Goal: Information Seeking & Learning: Learn about a topic

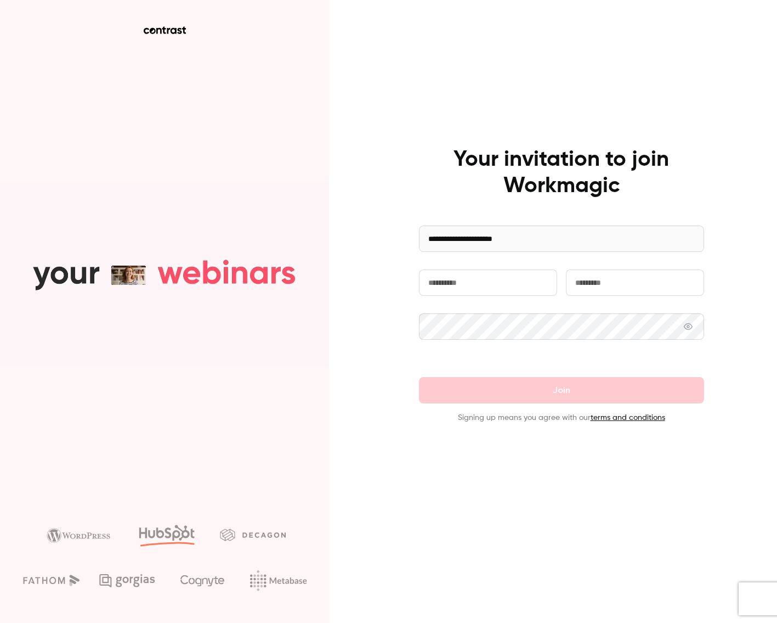
click at [495, 278] on input "text" at bounding box center [488, 282] width 138 height 26
type input "******"
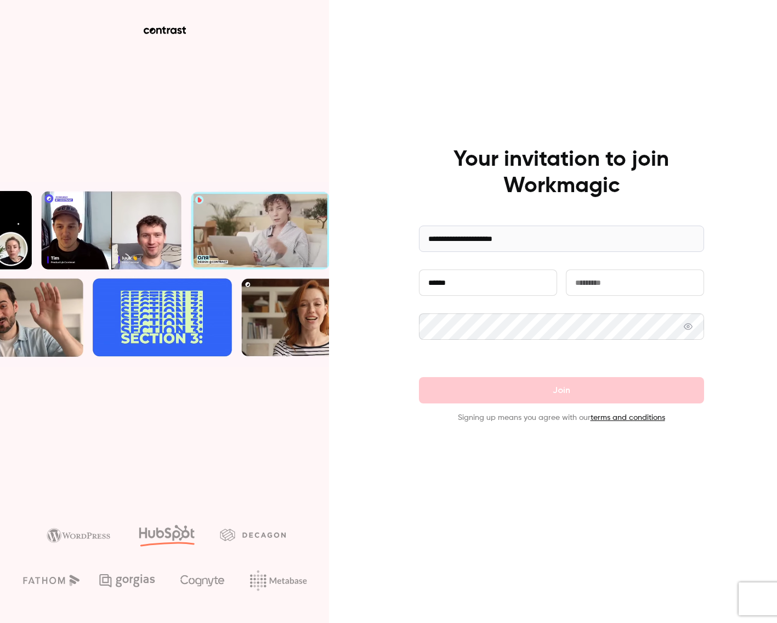
type input "***"
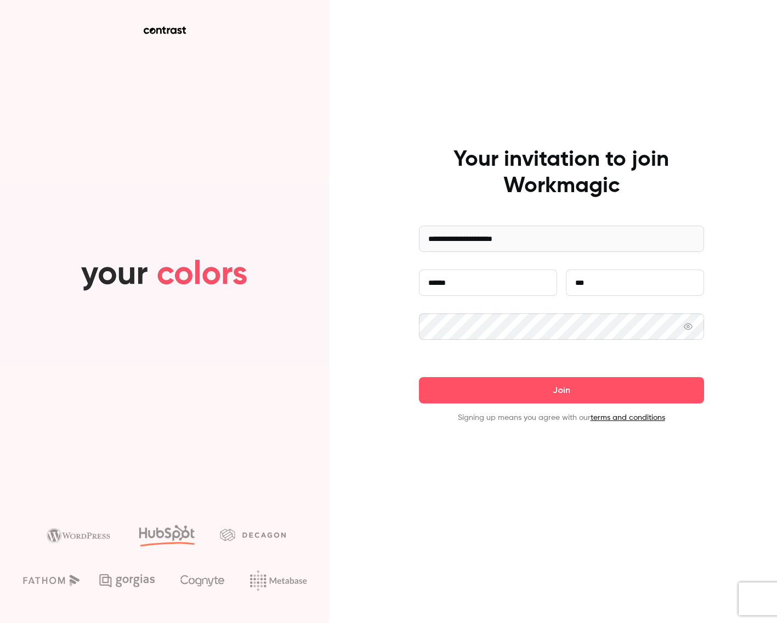
click at [419, 377] on button "Join" at bounding box center [561, 390] width 285 height 26
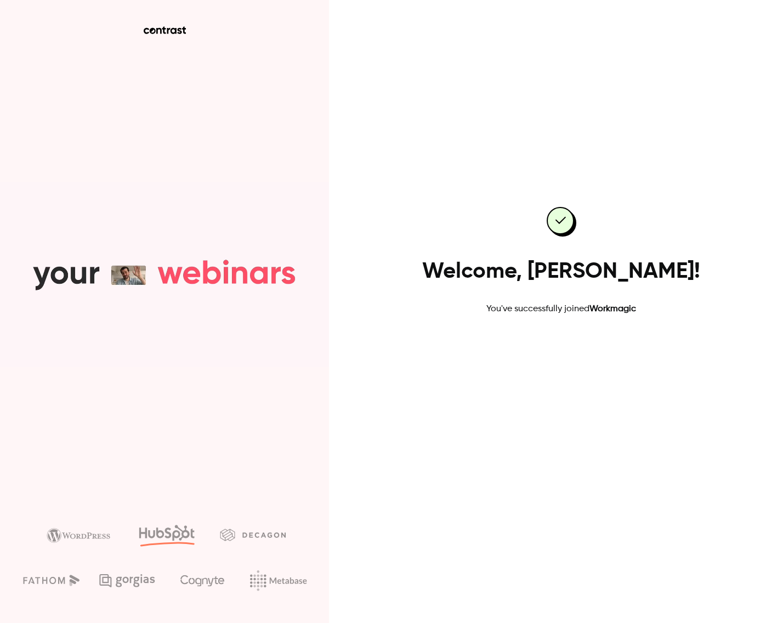
click at [562, 346] on link "Go to dashboard" at bounding box center [561, 350] width 93 height 26
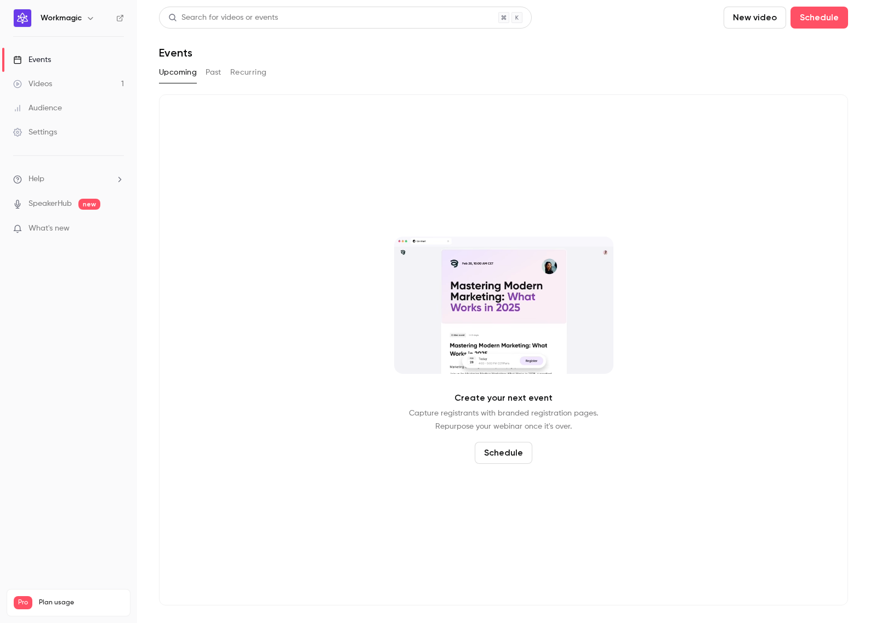
click at [211, 71] on button "Past" at bounding box center [214, 73] width 16 height 18
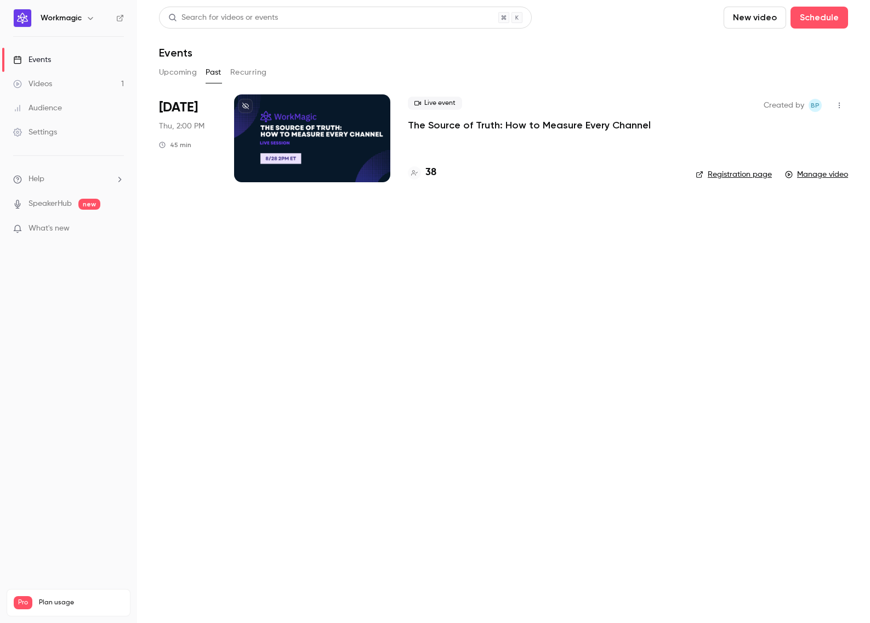
click at [513, 146] on div "Live event The Source of Truth: How to Measure Every Channel 38" at bounding box center [543, 138] width 270 height 88
click at [518, 118] on p "The Source of Truth: How to Measure Every Channel" at bounding box center [529, 124] width 243 height 13
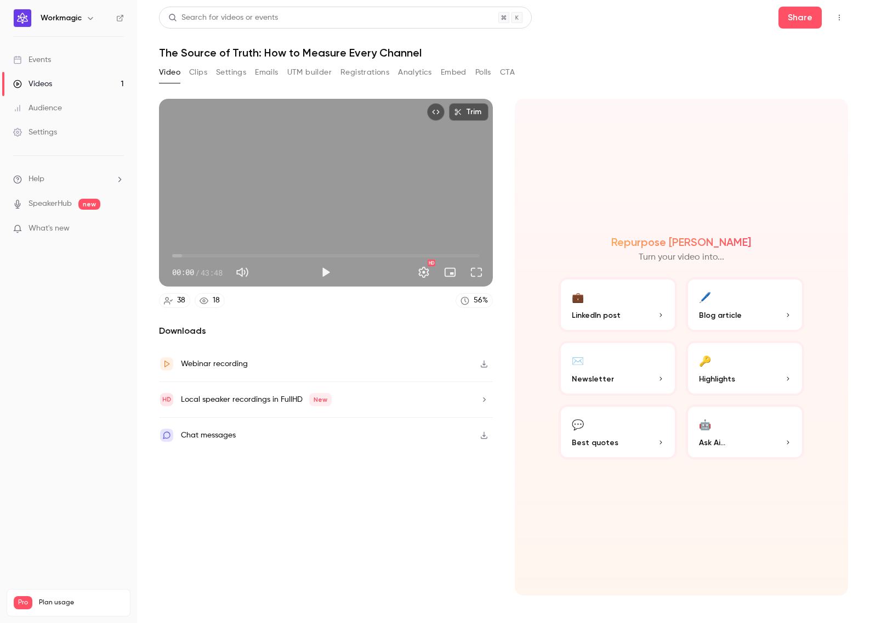
click at [195, 71] on button "Clips" at bounding box center [198, 73] width 18 height 18
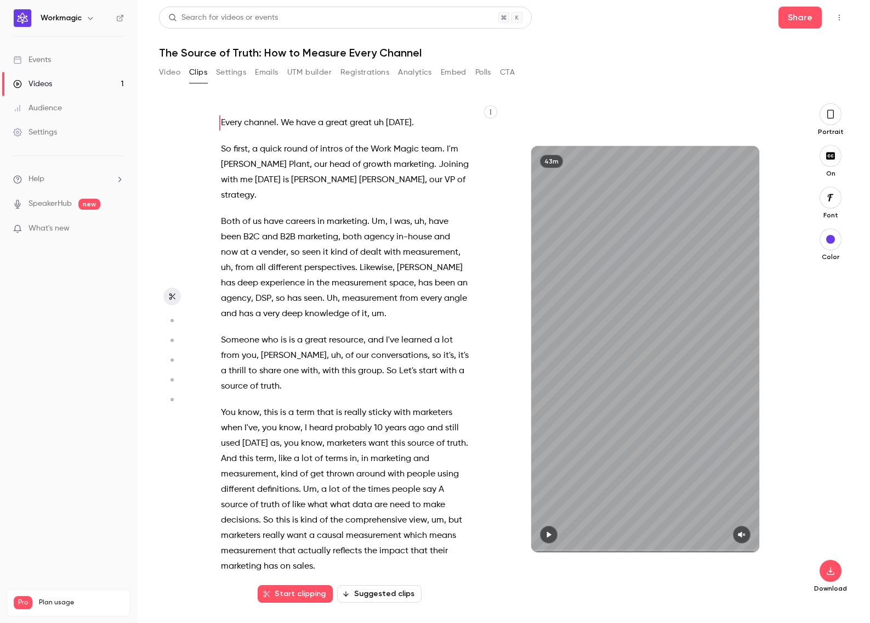
click at [419, 74] on button "Analytics" at bounding box center [415, 73] width 34 height 18
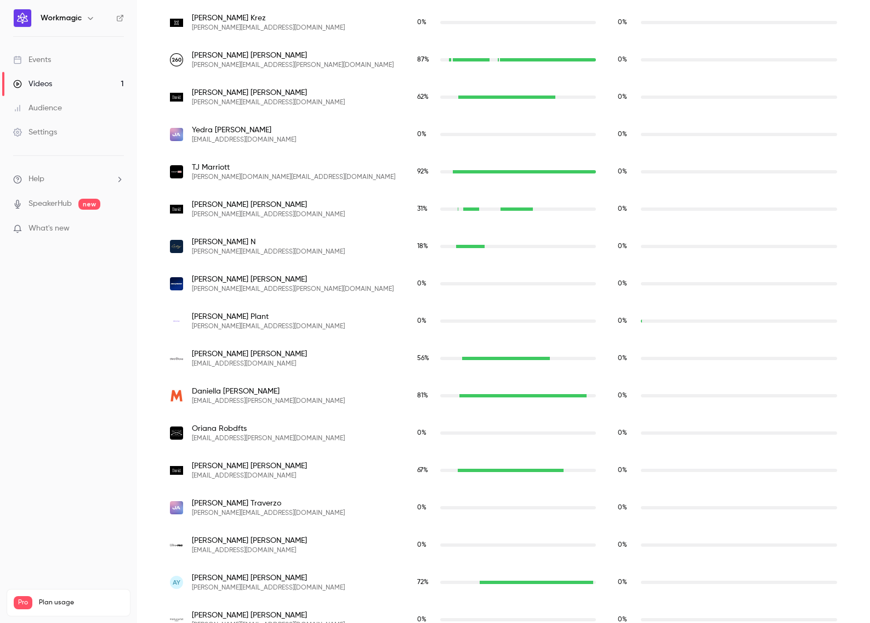
scroll to position [1256, 0]
